Goal: Task Accomplishment & Management: Manage account settings

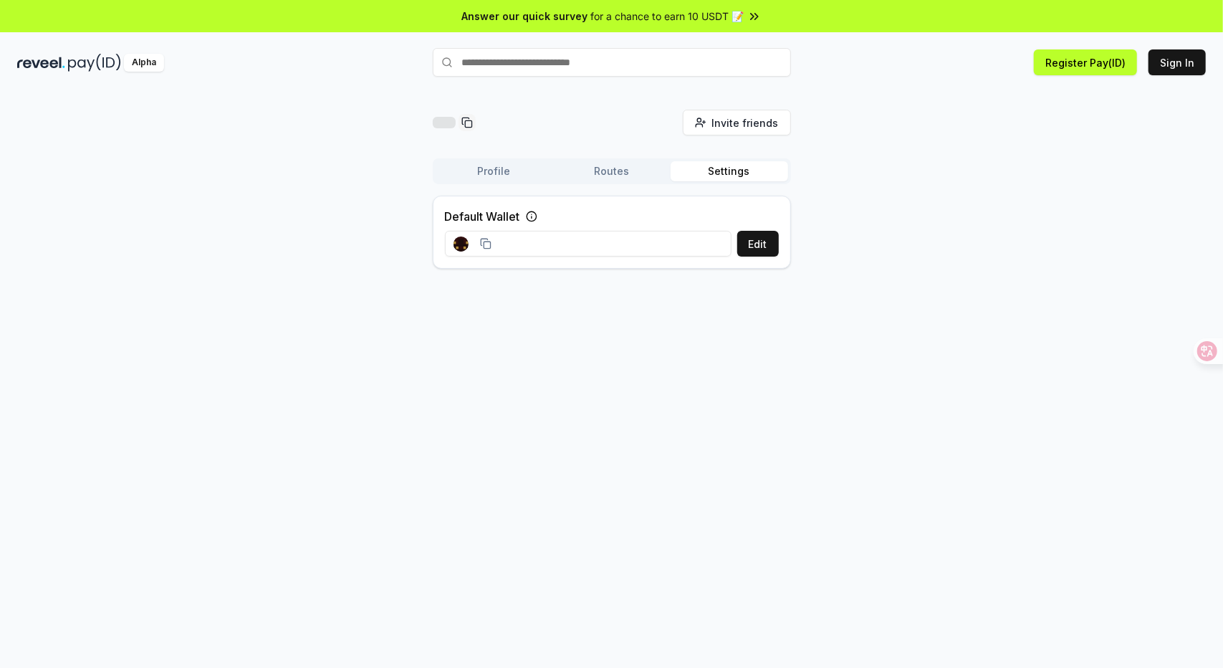
click at [631, 173] on button "Routes" at bounding box center [612, 171] width 118 height 20
click at [498, 164] on button "Profile" at bounding box center [495, 171] width 118 height 20
